Goal: Task Accomplishment & Management: Complete application form

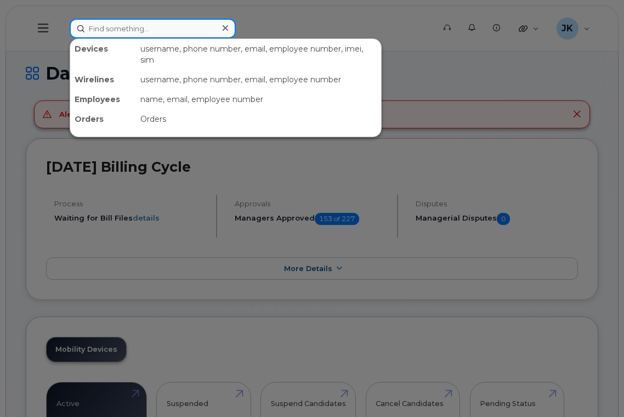
click at [135, 33] on input at bounding box center [153, 29] width 166 height 20
paste input "[PERSON_NAME]"
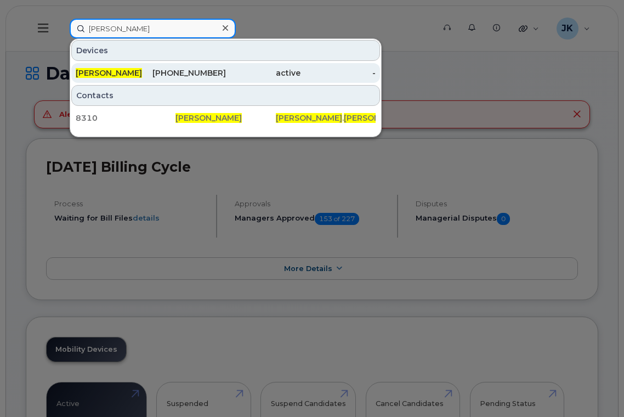
type input "[PERSON_NAME]"
click at [109, 74] on span "[PERSON_NAME]" at bounding box center [109, 73] width 66 height 10
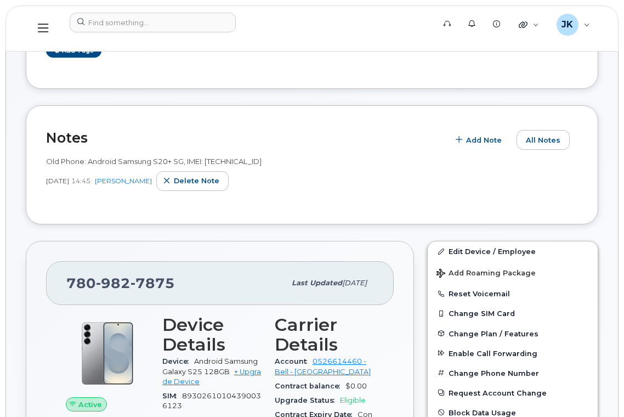
scroll to position [219, 0]
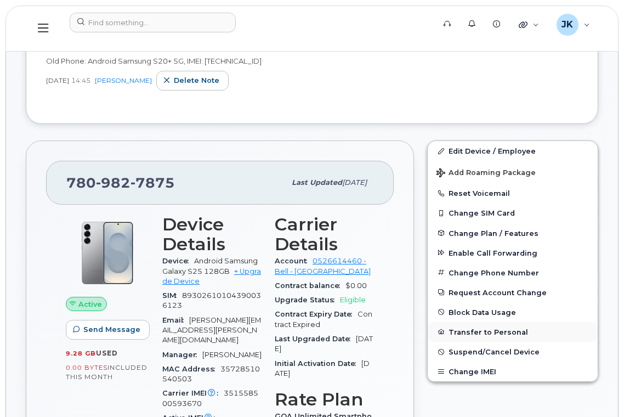
click at [480, 330] on button "Transfer to Personal" at bounding box center [513, 332] width 170 height 20
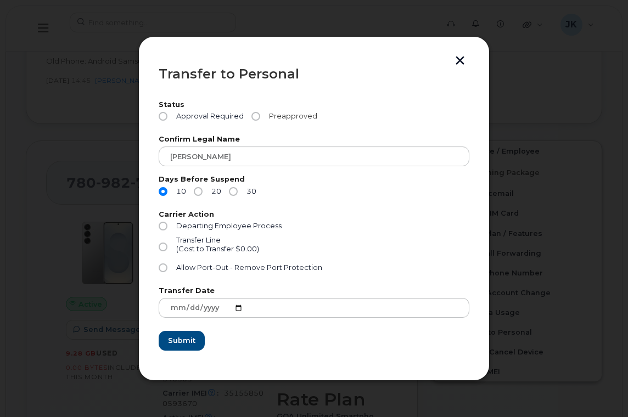
click at [253, 115] on input "Preapproved" at bounding box center [255, 116] width 9 height 9
radio input "true"
click at [232, 189] on input "30" at bounding box center [233, 191] width 9 height 9
radio input "true"
click at [163, 249] on input "Transfer Line (Cost to Transfer $0.00)" at bounding box center [163, 247] width 9 height 9
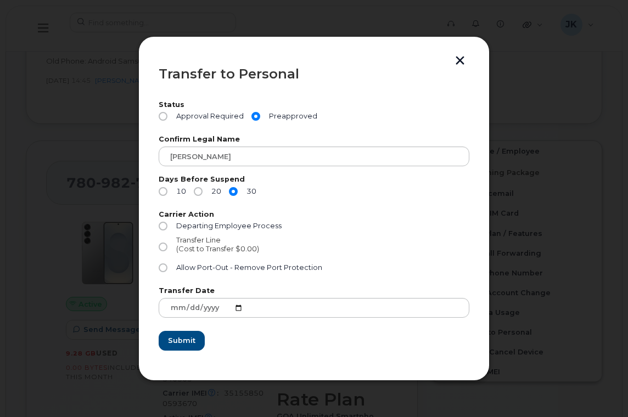
radio input "true"
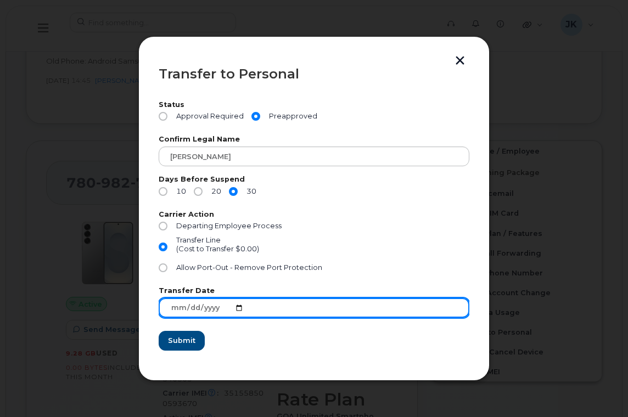
click at [238, 308] on input "2025-08-13" at bounding box center [314, 308] width 311 height 20
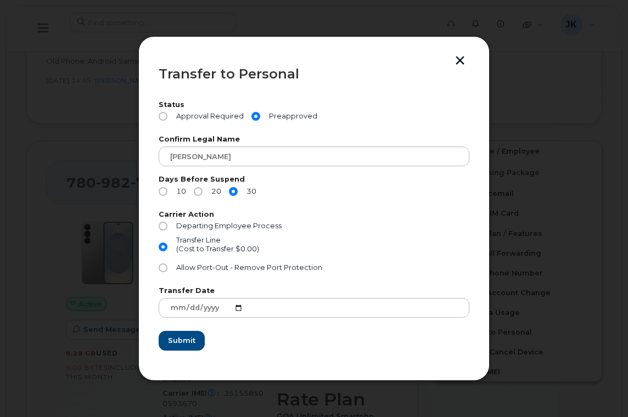
click at [337, 338] on form "Status Approval Required Preapproved Confirm Legal Name Jason Michaud Days Befo…" at bounding box center [314, 226] width 311 height 249
click at [171, 342] on span "Submit" at bounding box center [180, 340] width 27 height 10
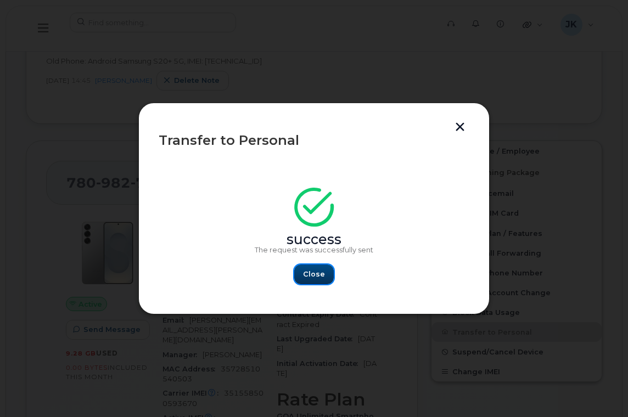
click at [314, 274] on span "Close" at bounding box center [314, 274] width 22 height 10
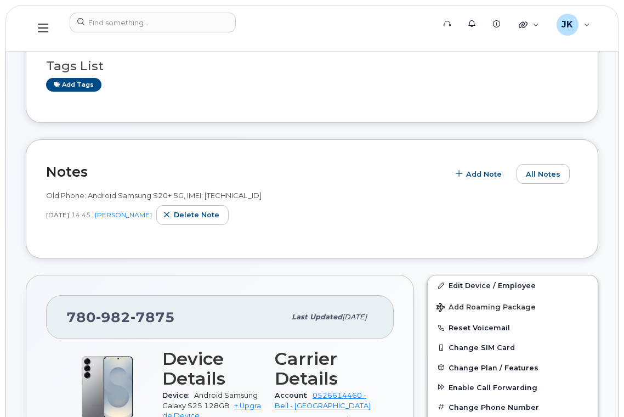
scroll to position [0, 0]
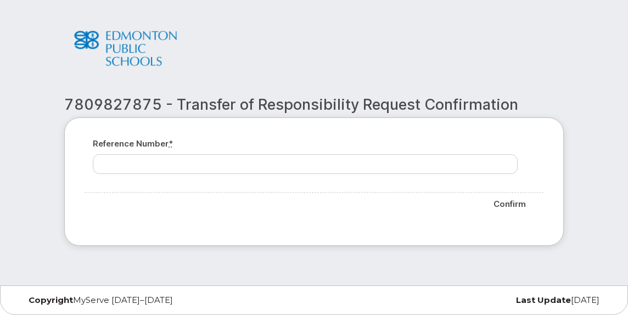
click at [126, 104] on h2 "7809827875 - Transfer of Responsibility Request Confirmation" at bounding box center [313, 105] width 499 height 16
copy h2 "7809827875"
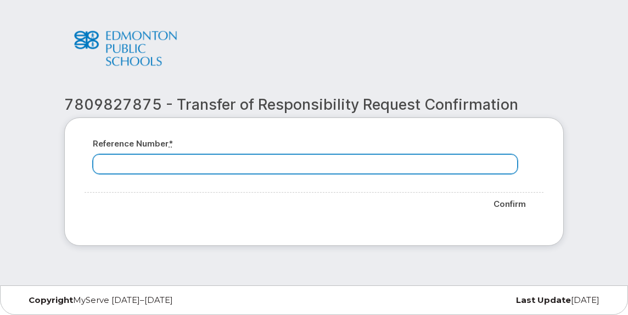
click at [215, 165] on input "Reference number *" at bounding box center [305, 164] width 425 height 20
paste input "7809827875"
type input "7809827875"
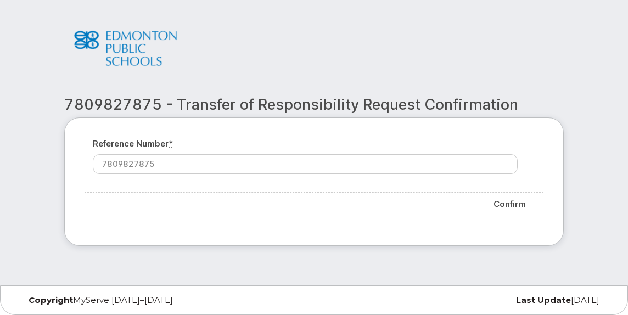
click at [327, 187] on form "Reference number * 7809827875 Confirm" at bounding box center [313, 177] width 459 height 78
click at [515, 207] on input "Confirm" at bounding box center [509, 205] width 51 height 24
type input "Please wait..."
